Goal: Task Accomplishment & Management: Complete application form

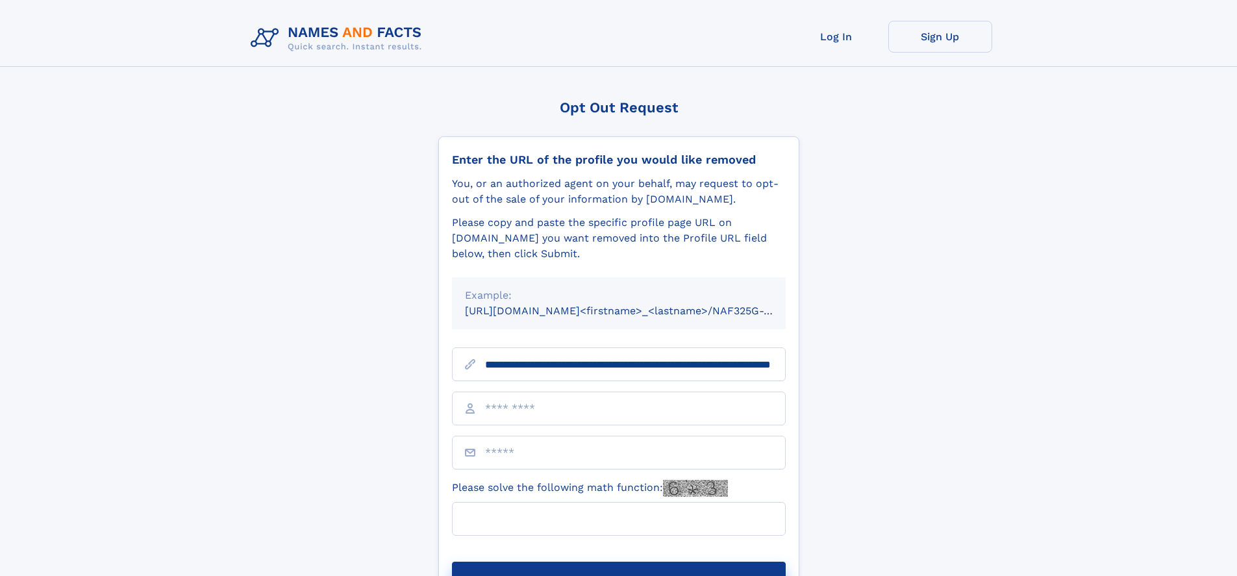
scroll to position [0, 143]
type input "**********"
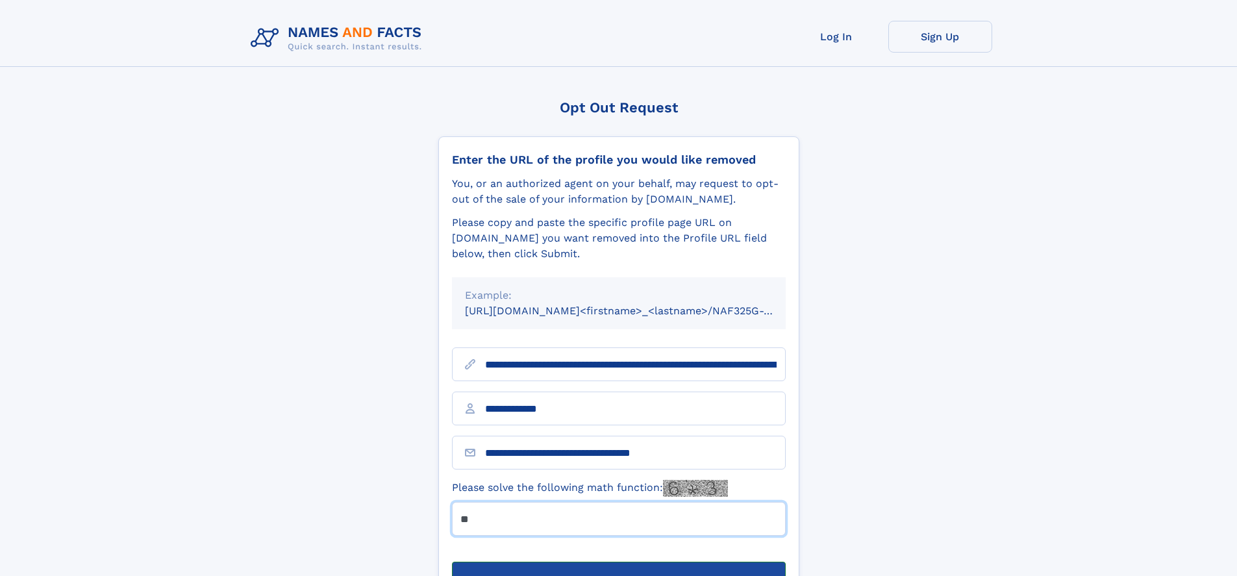
type input "**"
click at [618, 562] on button "Submit Opt Out Request" at bounding box center [619, 583] width 334 height 42
